Goal: Information Seeking & Learning: Check status

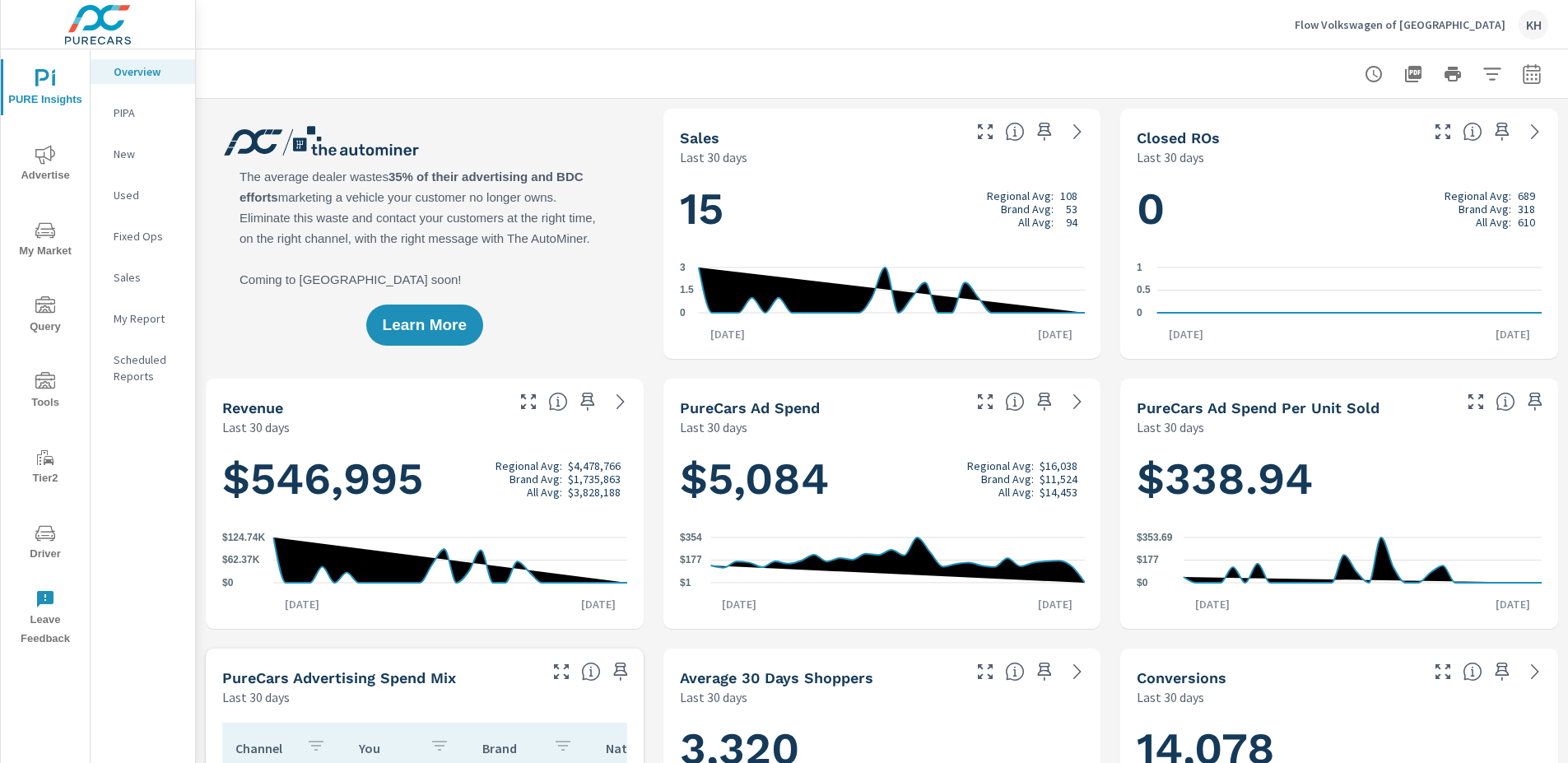
click at [38, 543] on span "Driver" at bounding box center [45, 544] width 79 height 40
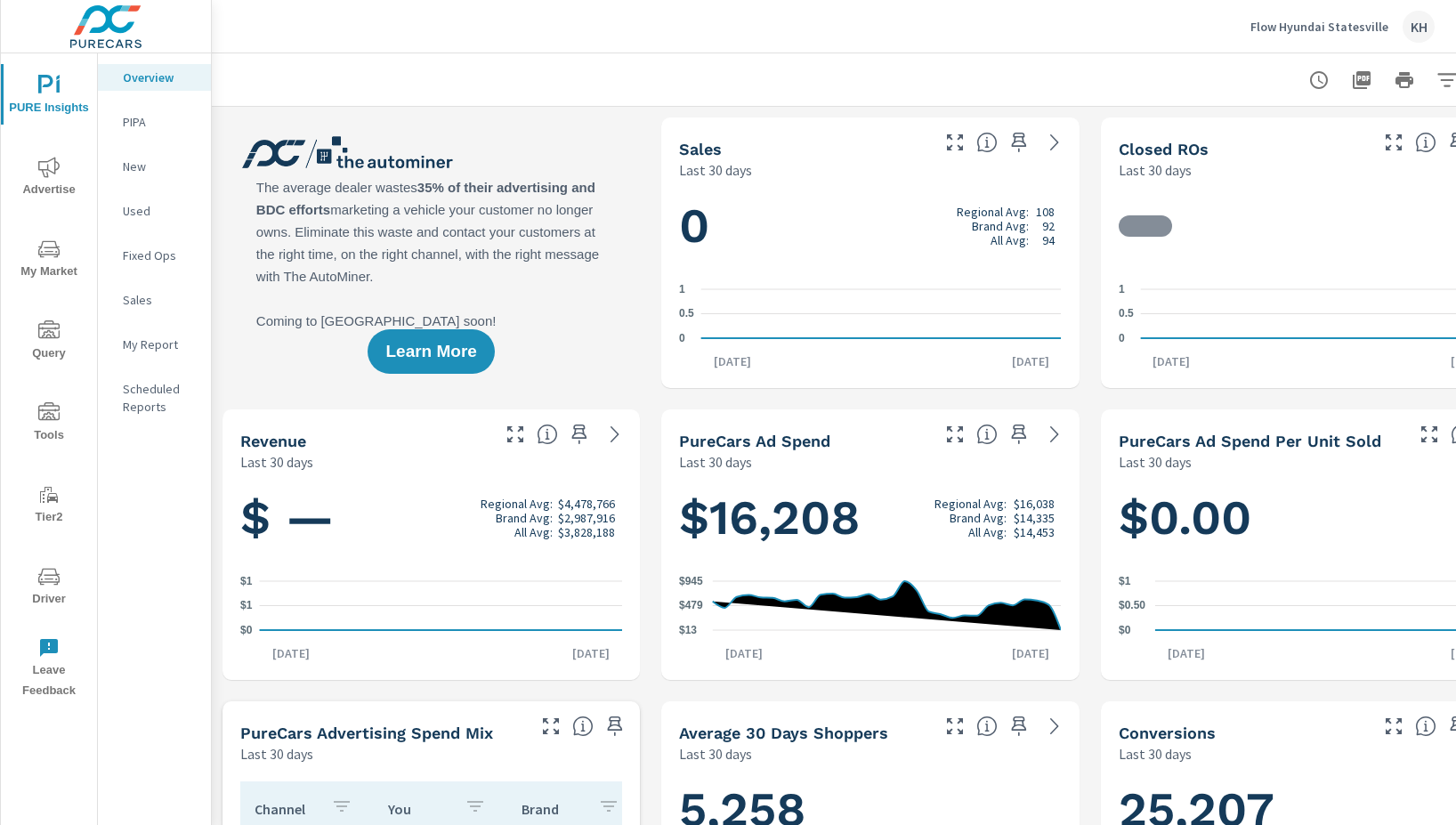
click at [56, 593] on span "Driver" at bounding box center [48, 588] width 86 height 43
